Goal: Check status

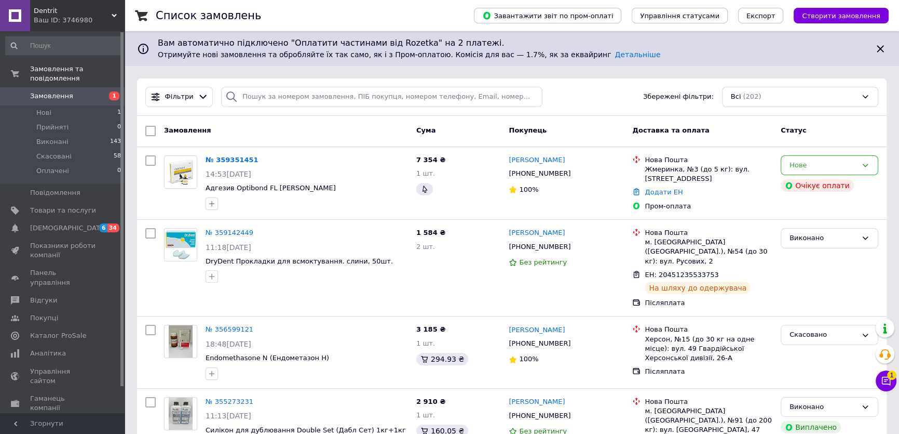
drag, startPoint x: 225, startPoint y: 158, endPoint x: 459, endPoint y: 200, distance: 237.3
click at [224, 158] on link "№ 359351451" at bounding box center [232, 160] width 53 height 8
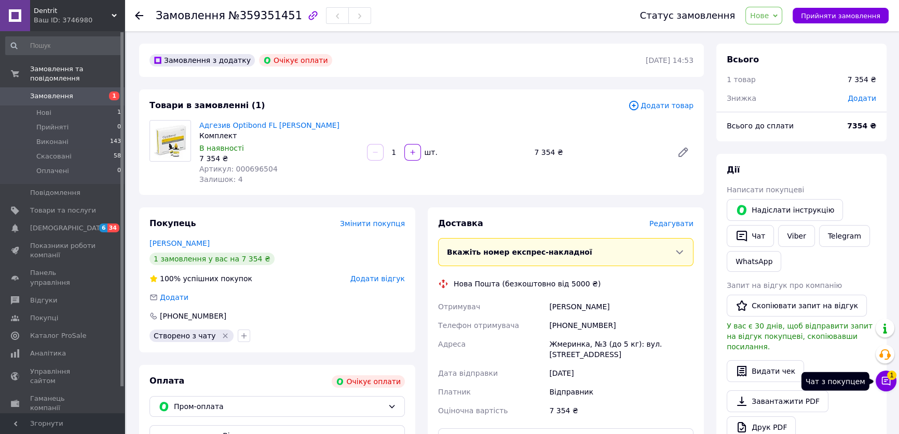
click at [892, 376] on span "1" at bounding box center [891, 374] width 9 height 9
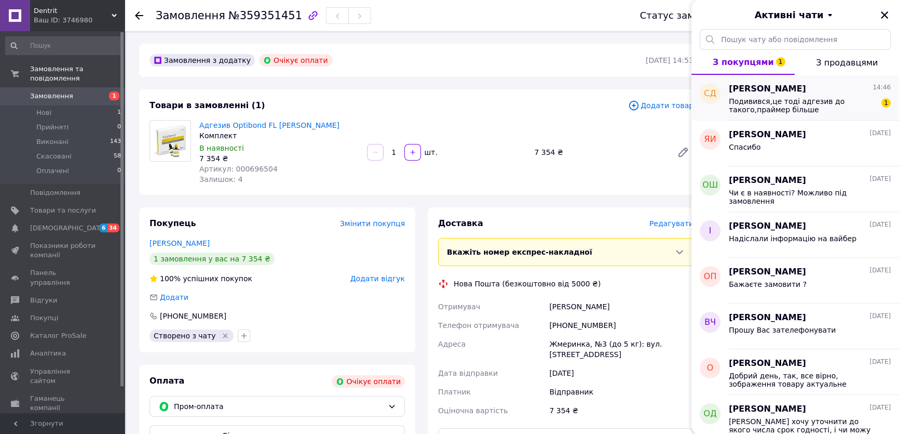
click at [766, 112] on span "Подивився,це тоді адгезив до такого,праймер більше" at bounding box center [802, 105] width 147 height 17
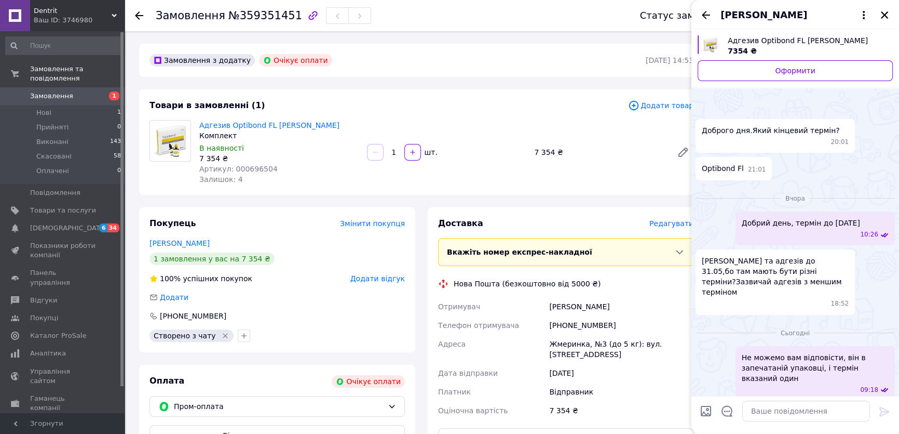
scroll to position [44, 0]
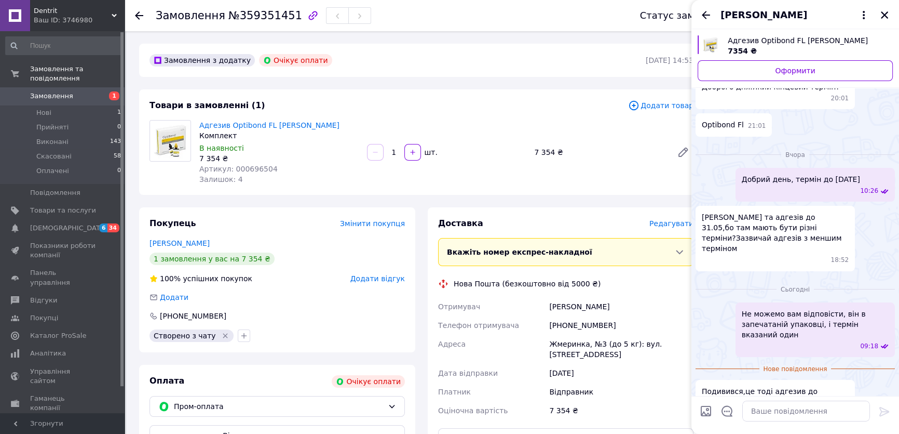
click at [425, 206] on div "Замовлення з додатку Очікує оплати [DATE] 14:53 Товари в замовленні (1) Додати …" at bounding box center [421, 372] width 577 height 656
click at [880, 15] on icon "Закрити" at bounding box center [884, 14] width 9 height 9
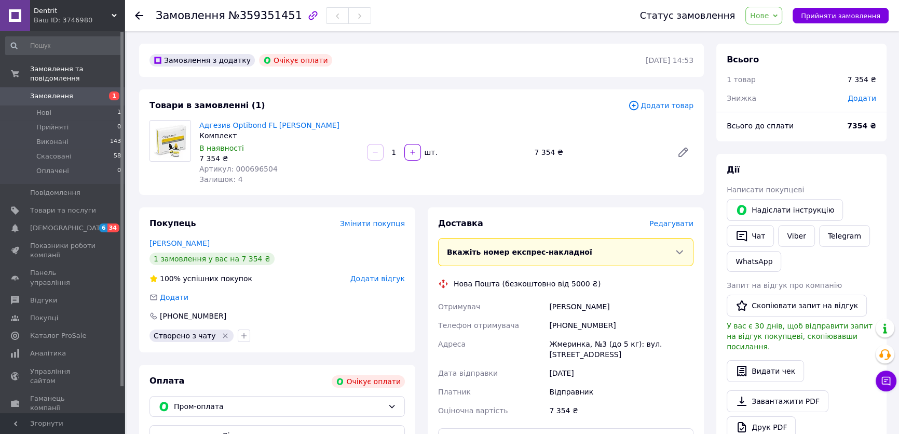
click at [586, 322] on div "[PHONE_NUMBER]" at bounding box center [621, 325] width 149 height 19
copy div "380939200049"
drag, startPoint x: 246, startPoint y: 140, endPoint x: 197, endPoint y: 123, distance: 52.2
click at [195, 123] on div "Адгезив Optibond FL [PERSON_NAME] Комплект В наявності 7 354 ₴ Артикул: 0006965…" at bounding box center [279, 152] width 168 height 69
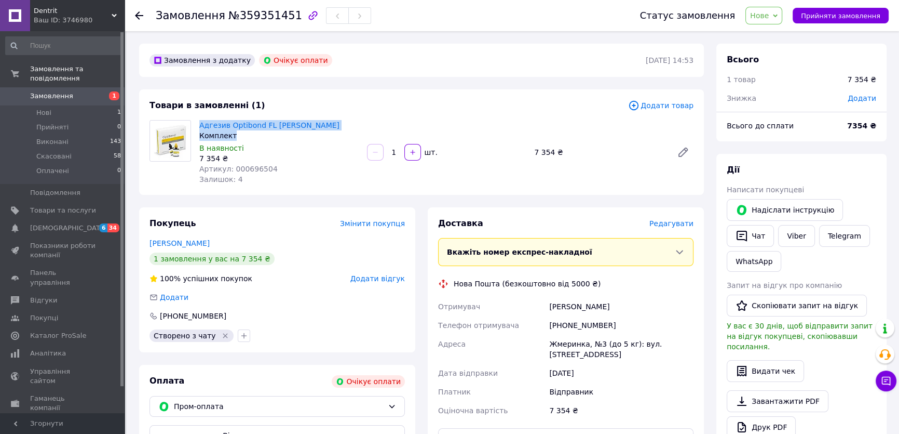
copy div "Адгезив Optibond FL [PERSON_NAME] Комплект"
